Goal: Task Accomplishment & Management: Use online tool/utility

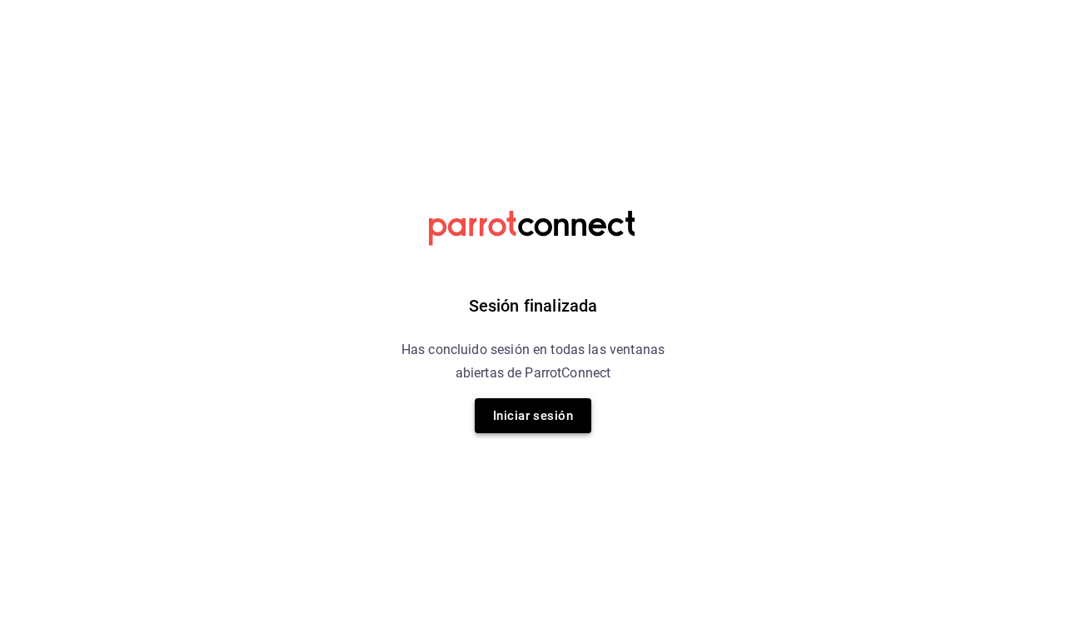
click at [538, 407] on button "Iniciar sesión" at bounding box center [533, 415] width 117 height 35
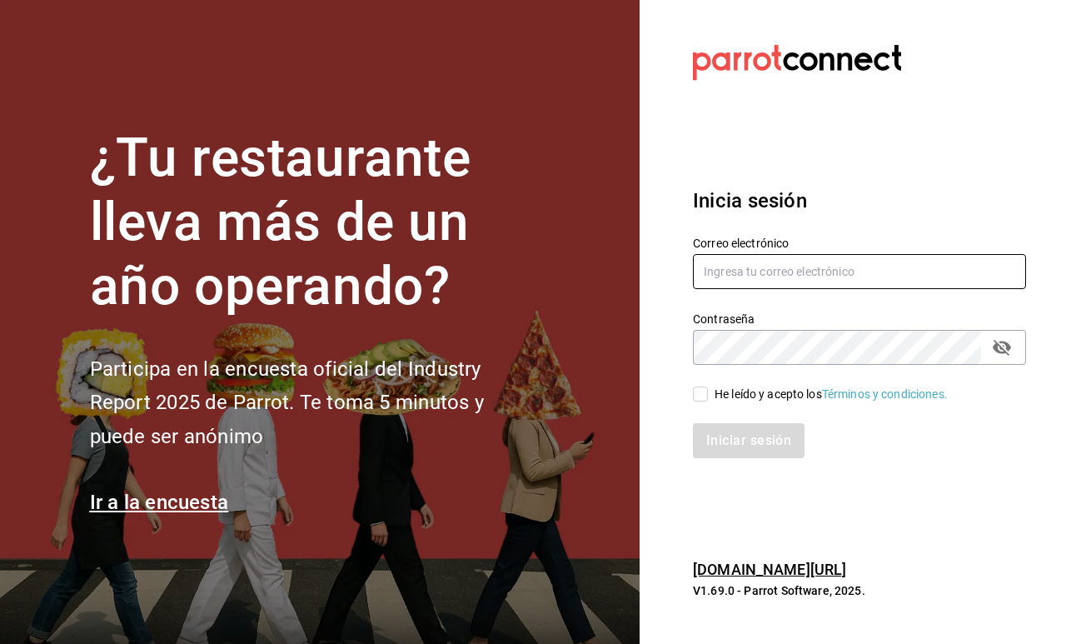
type input "[EMAIL_ADDRESS][DOMAIN_NAME]"
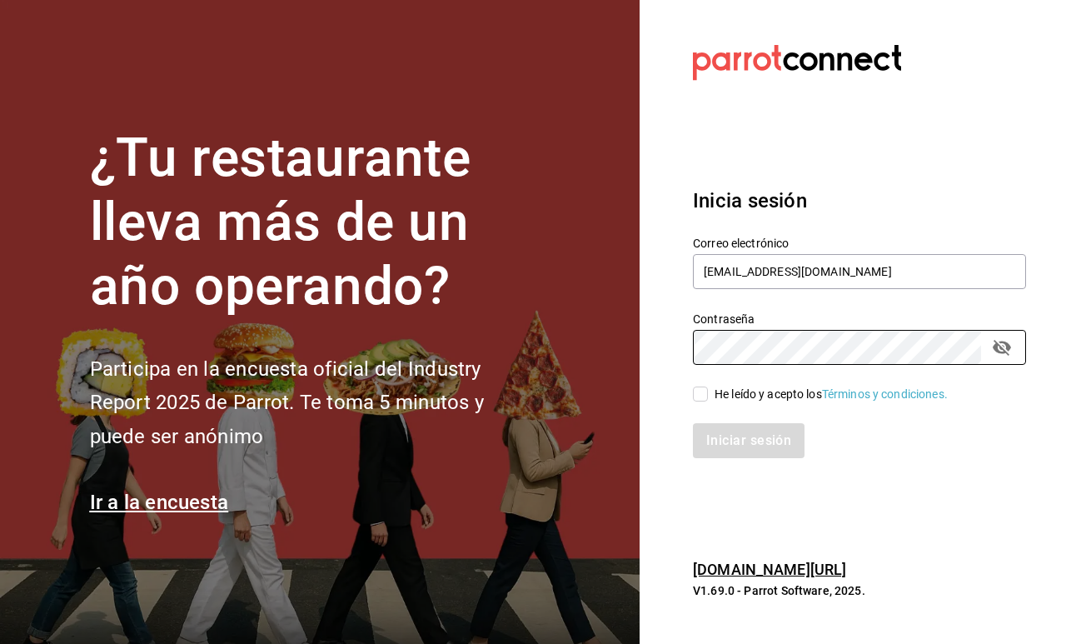
click at [697, 396] on input "He leído y acepto los Términos y condiciones." at bounding box center [700, 393] width 15 height 15
checkbox input "true"
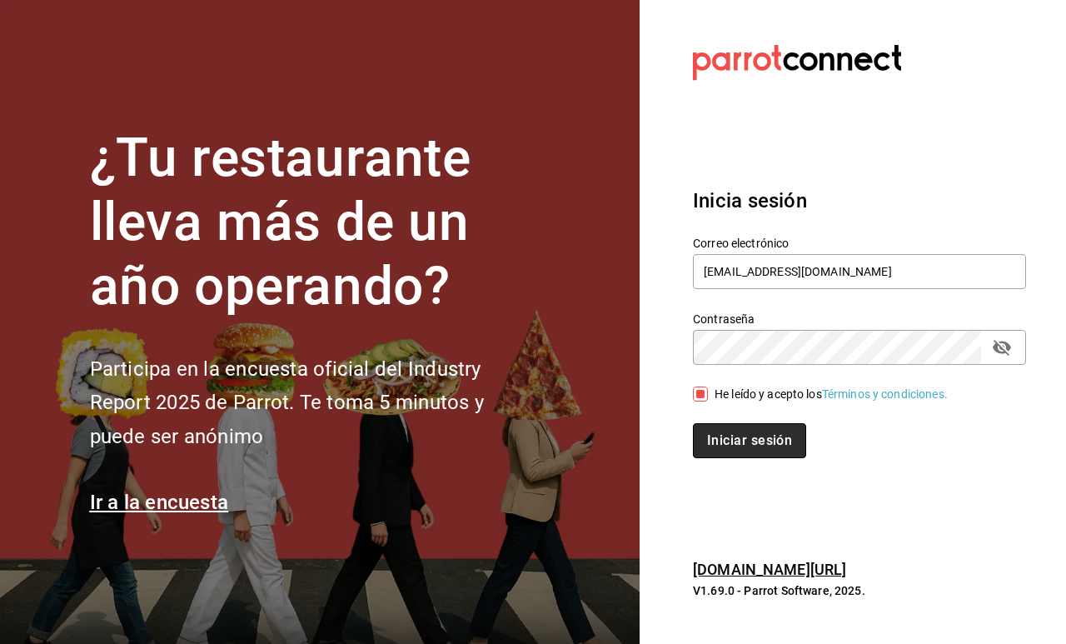
click at [727, 426] on button "Iniciar sesión" at bounding box center [749, 440] width 113 height 35
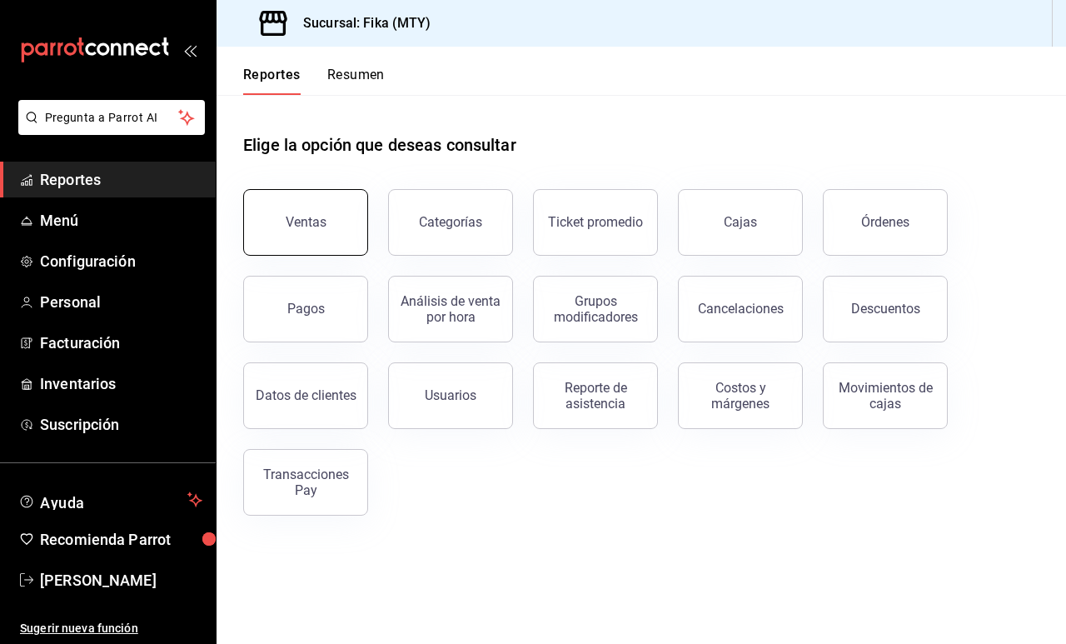
click at [339, 223] on button "Ventas" at bounding box center [305, 222] width 125 height 67
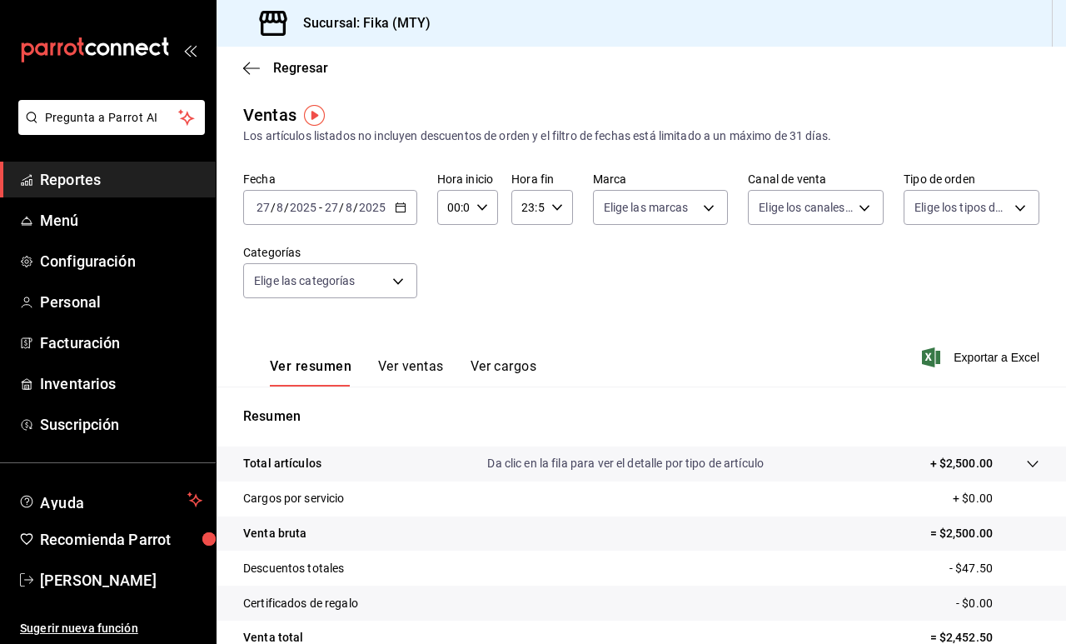
click at [411, 358] on button "Ver ventas" at bounding box center [411, 372] width 66 height 28
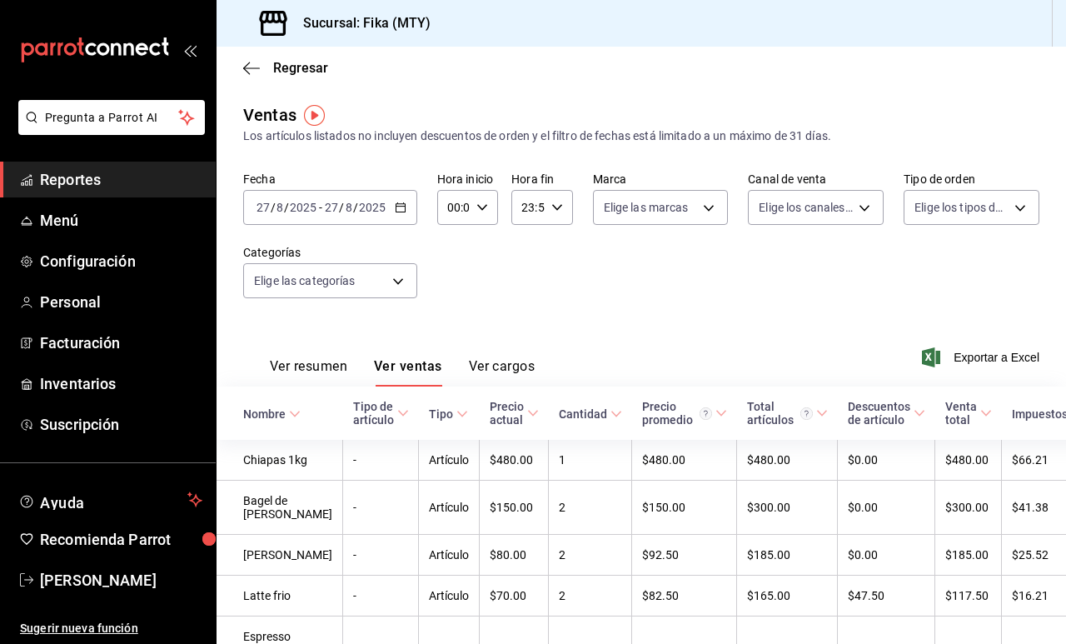
click at [399, 210] on icon "button" at bounding box center [401, 208] width 12 height 12
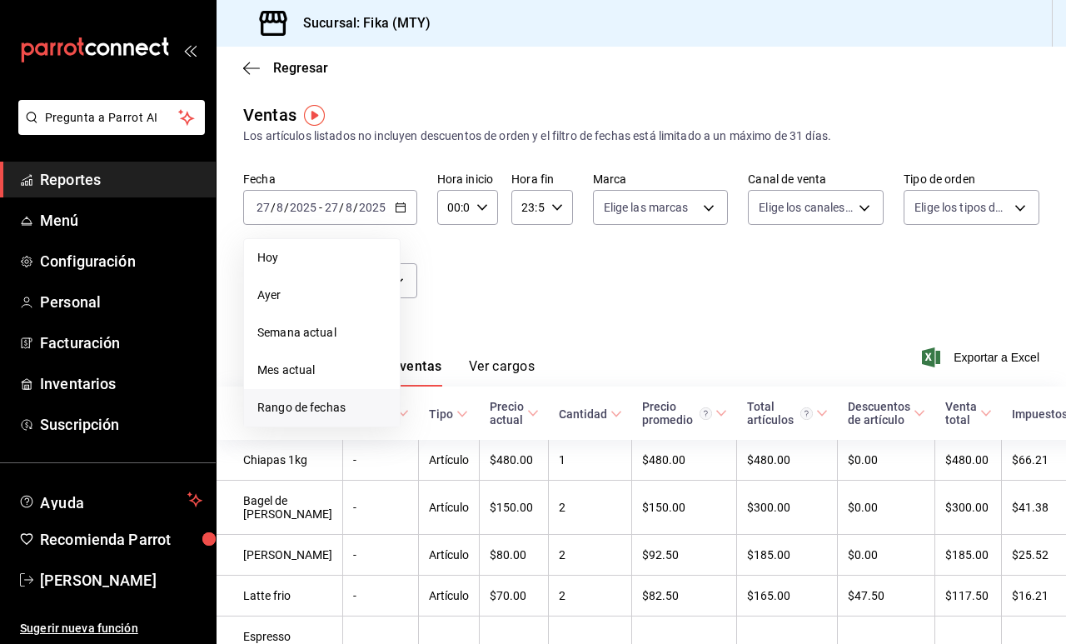
click at [326, 414] on span "Rango de fechas" at bounding box center [321, 407] width 129 height 17
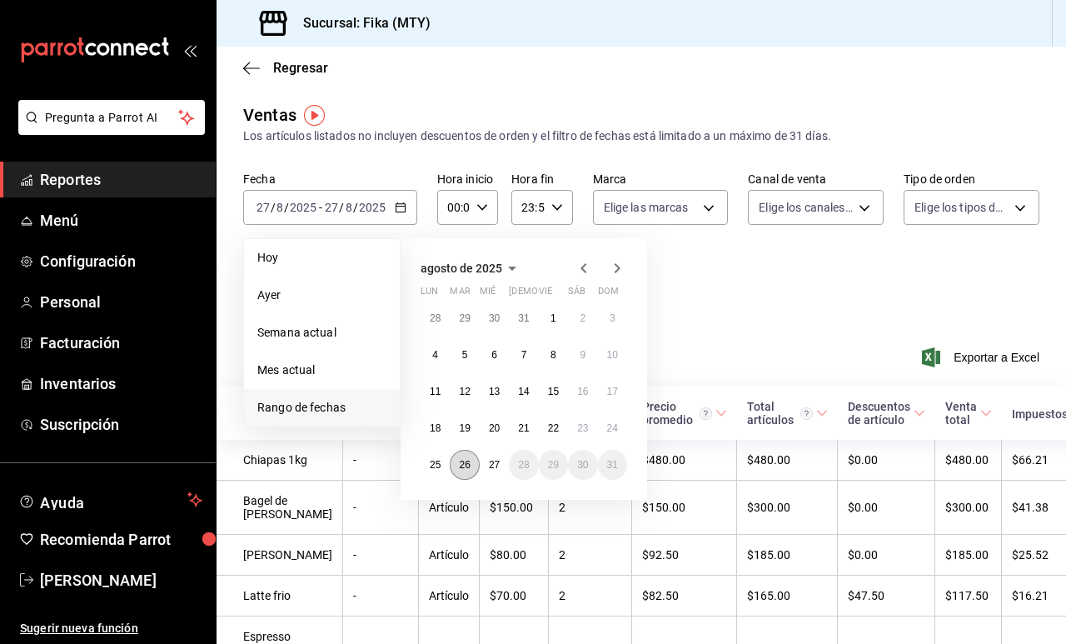
click at [461, 466] on abbr "26" at bounding box center [464, 465] width 11 height 12
click at [501, 457] on button "27" at bounding box center [494, 465] width 29 height 30
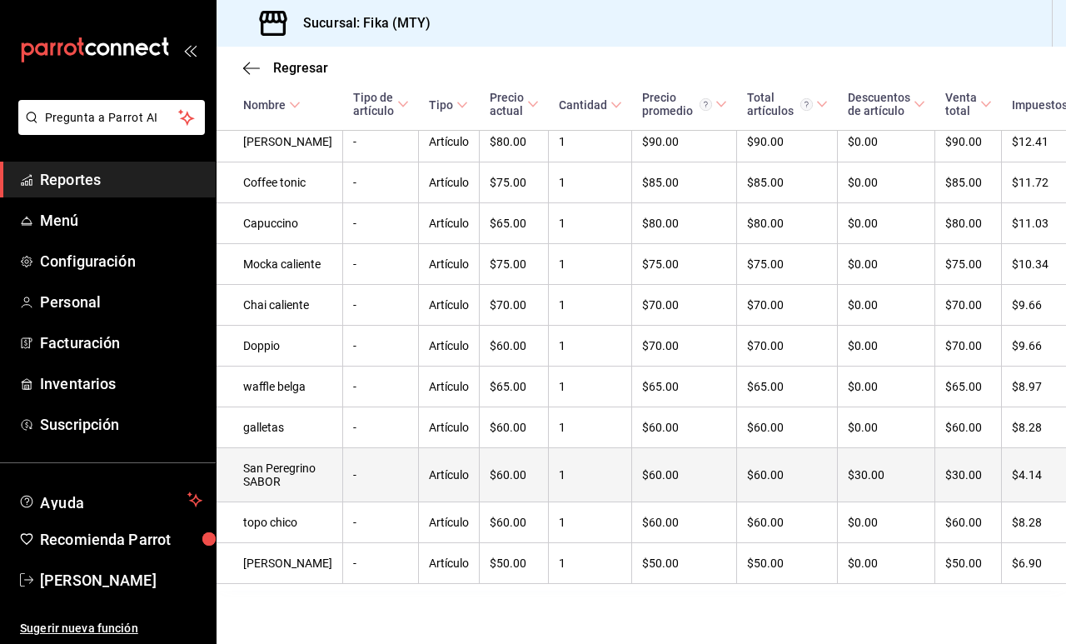
scroll to position [1498, 0]
